Goal: Book appointment/travel/reservation

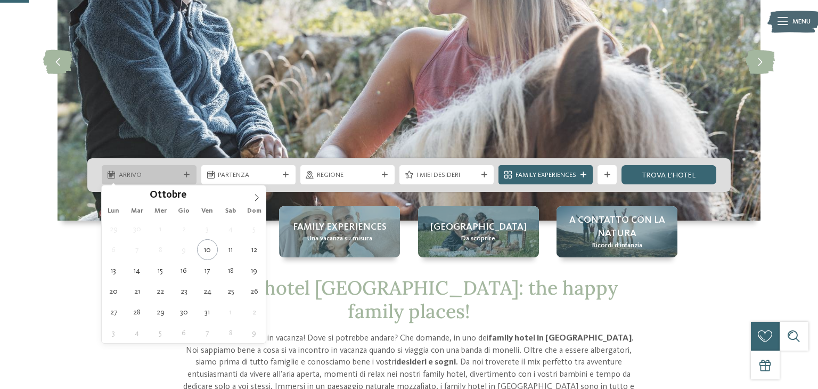
click at [121, 175] on span "Arrivo" at bounding box center [149, 175] width 61 height 10
click at [258, 200] on icon at bounding box center [256, 197] width 7 height 7
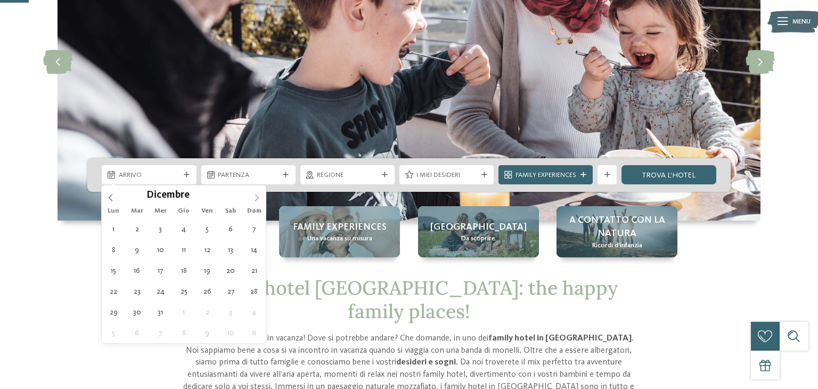
type input "****"
click at [256, 200] on icon at bounding box center [256, 197] width 7 height 7
type div "[DATE]"
type input "****"
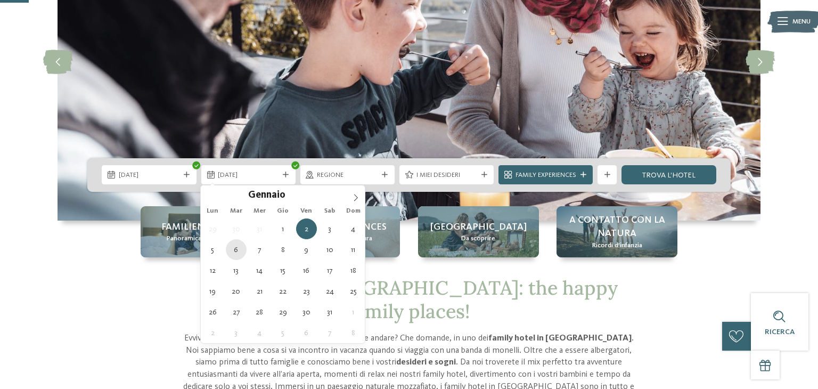
type div "[DATE]"
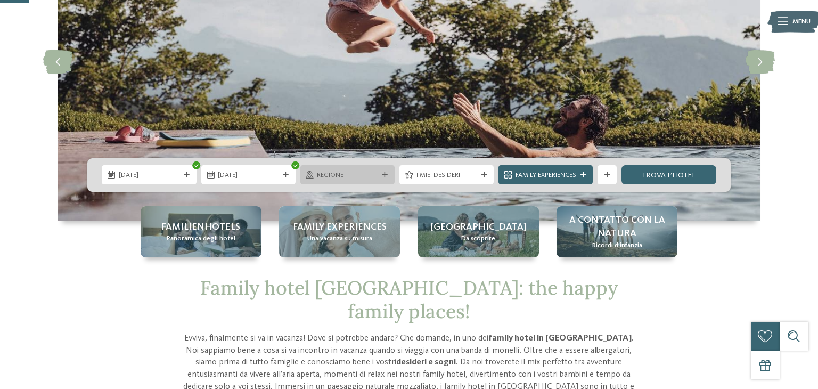
click at [352, 175] on span "Regione" at bounding box center [347, 175] width 61 height 10
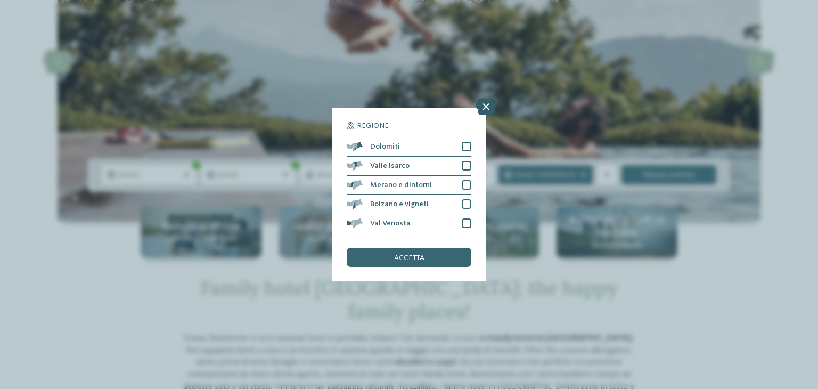
click at [483, 105] on icon at bounding box center [486, 106] width 21 height 17
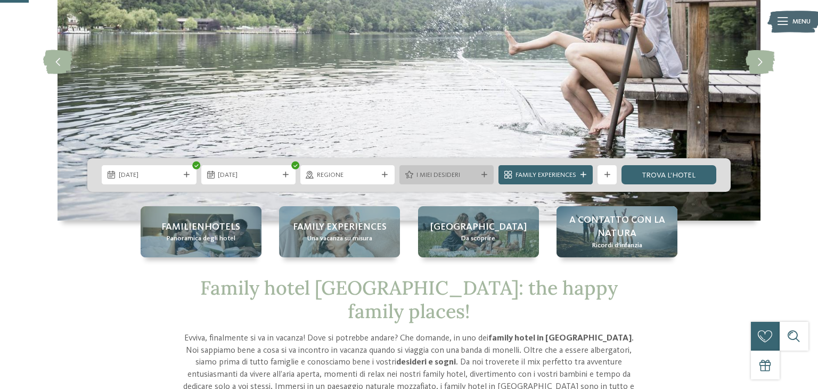
click at [454, 178] on span "I miei desideri" at bounding box center [446, 175] width 61 height 10
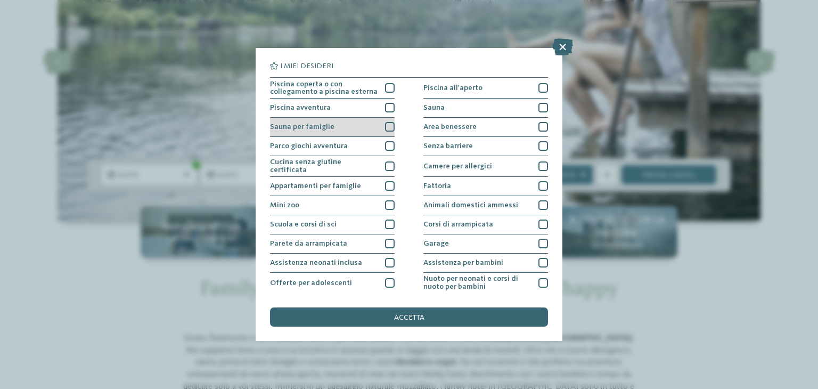
click at [381, 123] on div "Sauna per famiglie" at bounding box center [332, 127] width 125 height 19
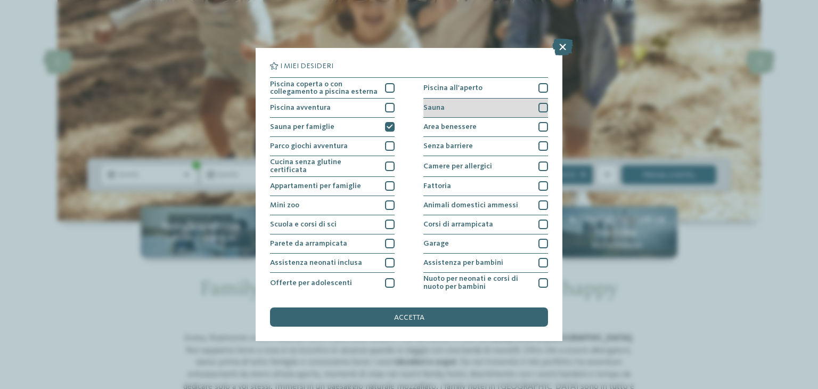
click at [501, 105] on div "Sauna" at bounding box center [485, 108] width 125 height 19
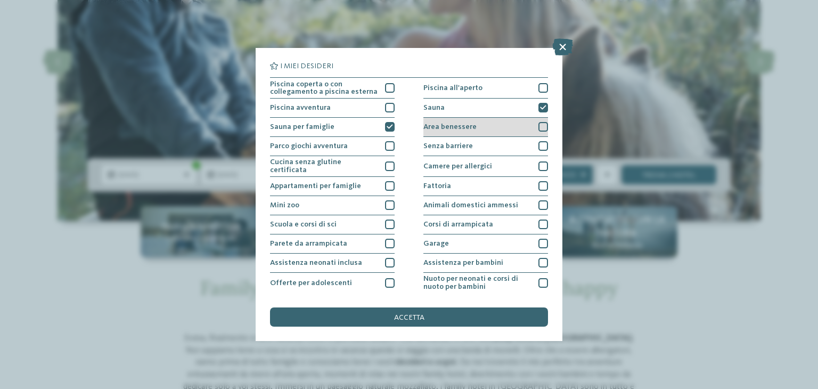
click at [496, 132] on div "Area benessere" at bounding box center [485, 127] width 125 height 19
click at [490, 259] on span "Assistenza per bambini" at bounding box center [463, 262] width 80 height 7
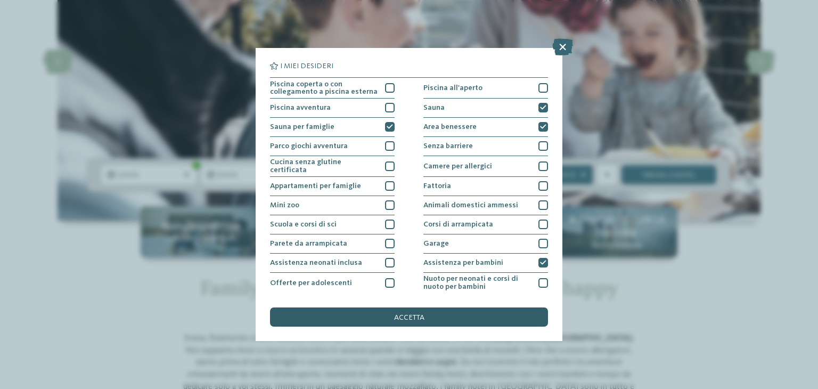
click at [400, 311] on div "accetta" at bounding box center [409, 316] width 278 height 19
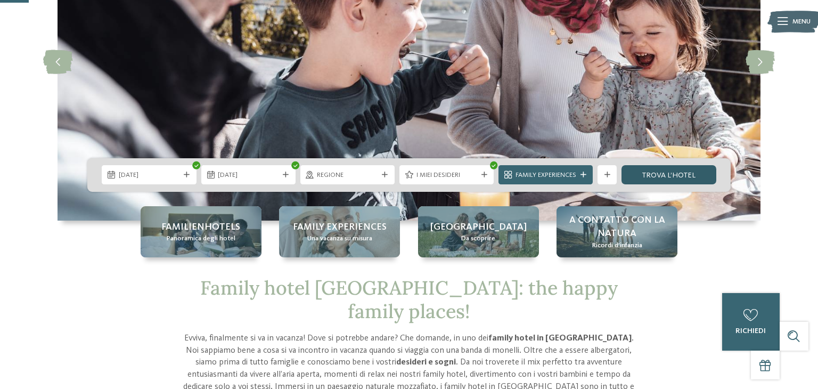
click at [653, 170] on link "trova l’hotel" at bounding box center [669, 174] width 94 height 19
